Goal: Information Seeking & Learning: Find specific page/section

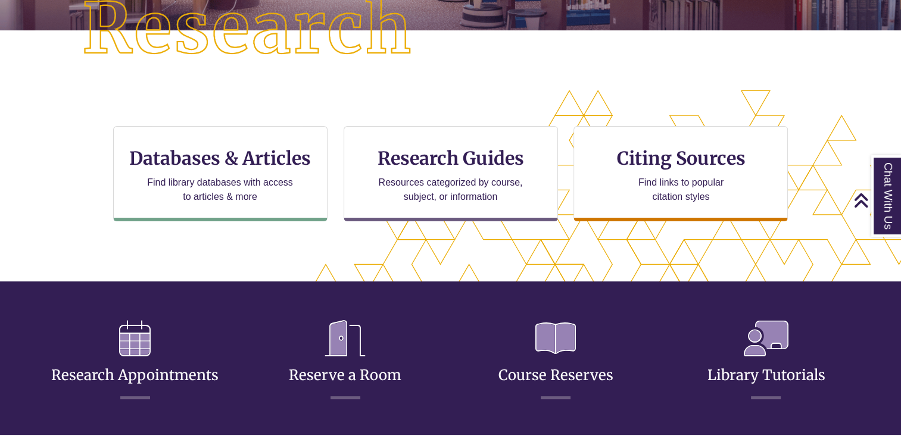
scroll to position [179, 0]
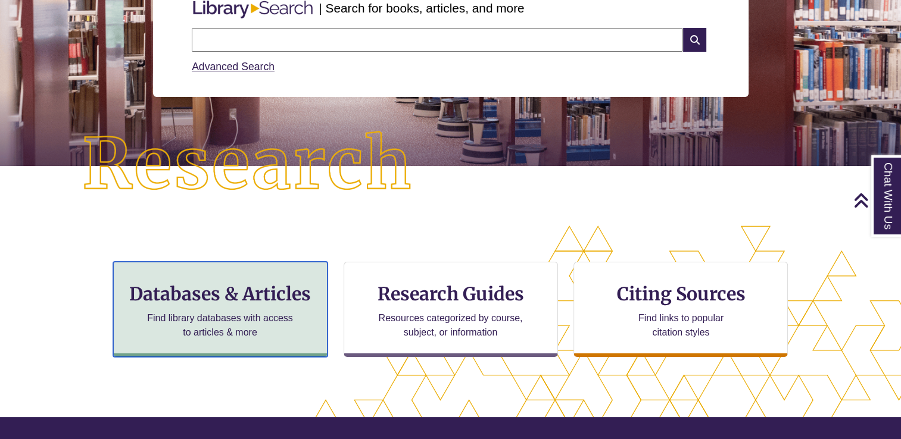
click at [265, 304] on h3 "Databases & Articles" at bounding box center [220, 294] width 194 height 23
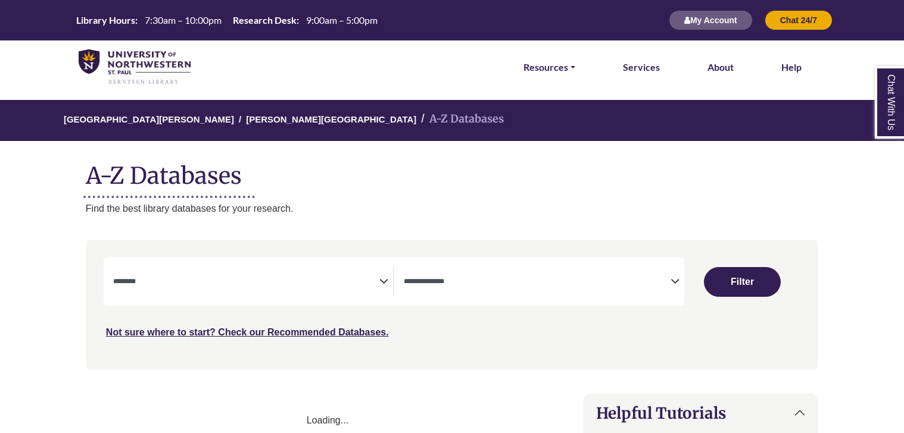
select select "Database Subject Filter"
select select "Database Types Filter"
select select "Database Subject Filter"
select select "Database Types Filter"
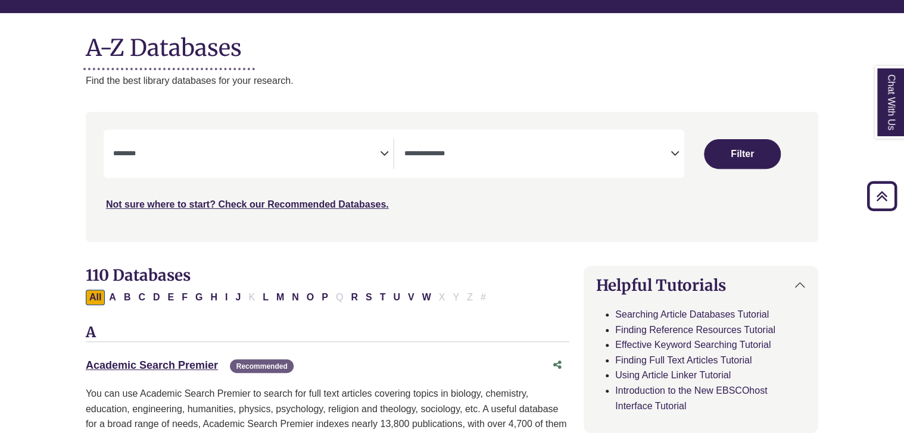
scroll to position [119, 0]
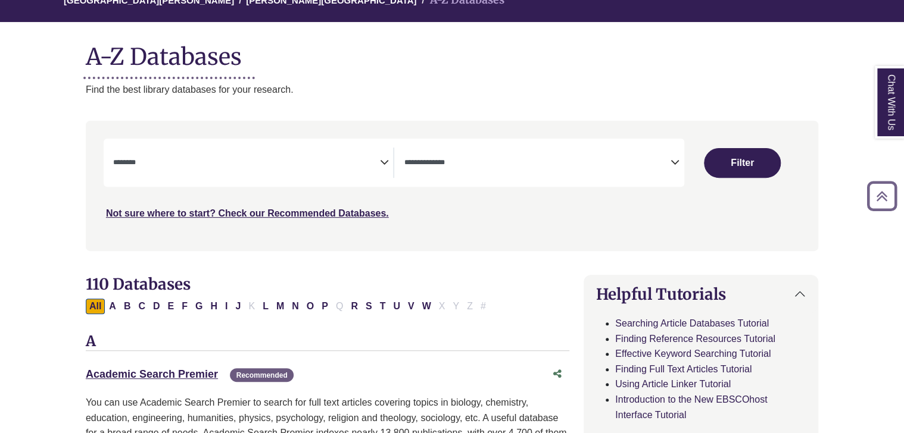
click at [299, 161] on textarea "Search" at bounding box center [246, 164] width 267 height 10
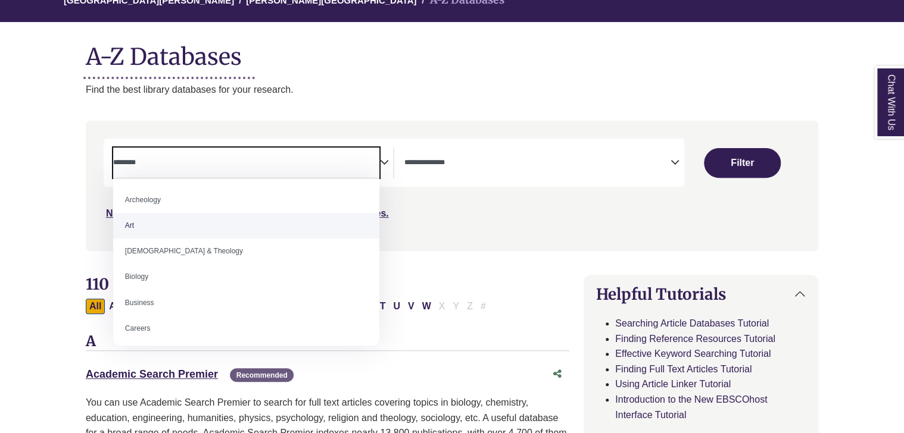
click at [465, 233] on div "Search filters" at bounding box center [452, 186] width 718 height 120
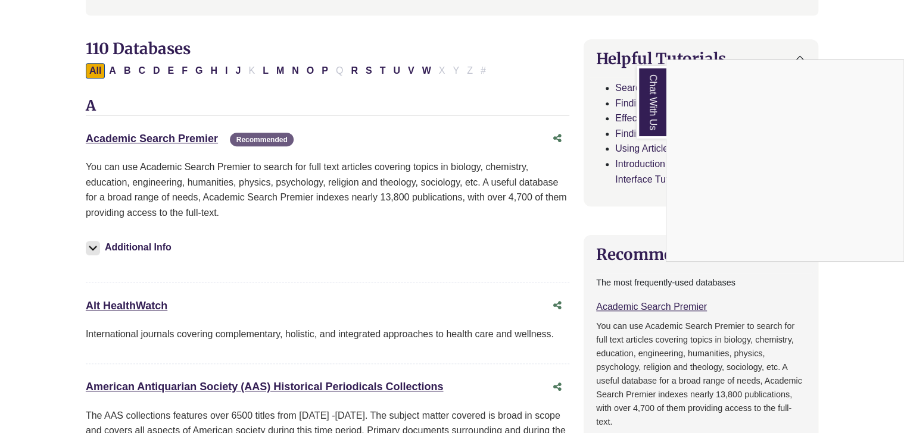
scroll to position [357, 0]
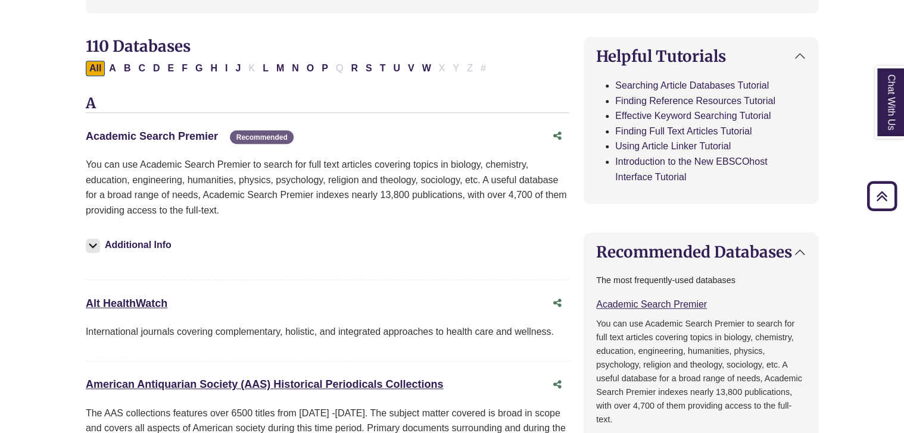
click at [189, 135] on link "Academic Search Premier This link opens in a new window" at bounding box center [152, 136] width 132 height 12
